Goal: Entertainment & Leisure: Browse casually

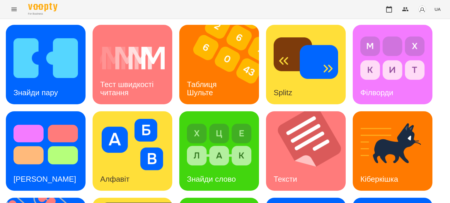
scroll to position [49, 0]
click at [52, 88] on h3 "Знайди пару" at bounding box center [35, 92] width 44 height 9
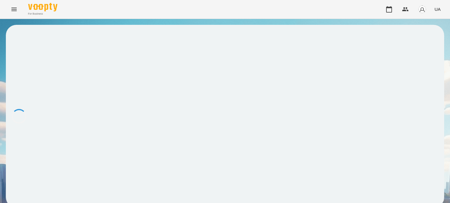
click at [52, 44] on div at bounding box center [225, 116] width 438 height 183
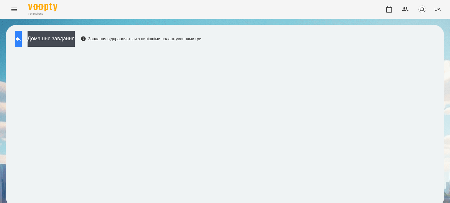
click at [22, 37] on icon at bounding box center [18, 38] width 7 height 7
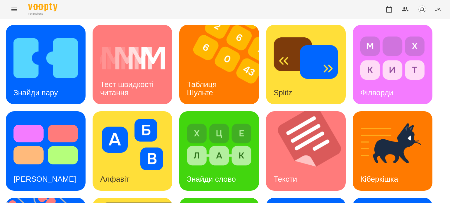
scroll to position [167, 0]
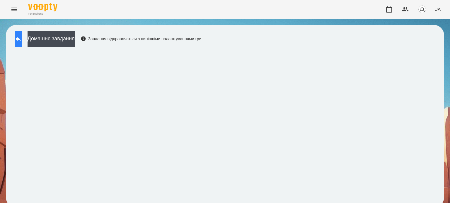
click at [21, 38] on icon at bounding box center [18, 39] width 5 height 4
